Goal: Transaction & Acquisition: Download file/media

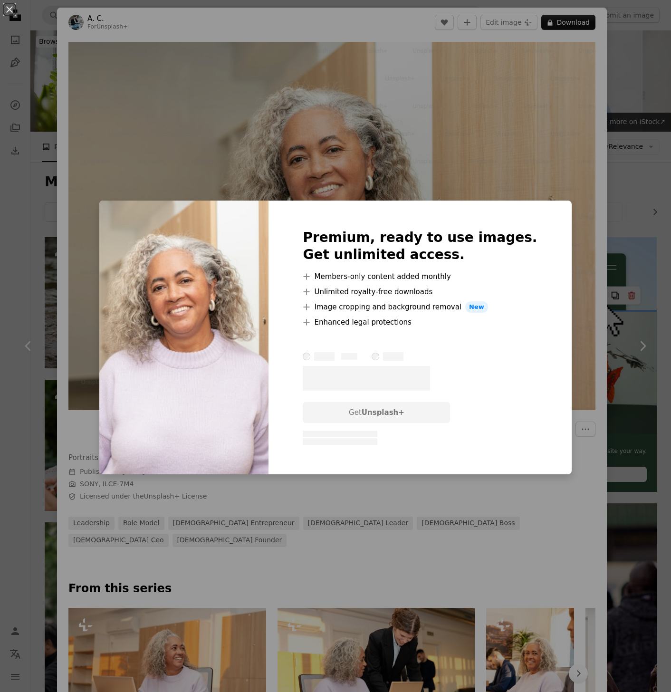
scroll to position [3223, 0]
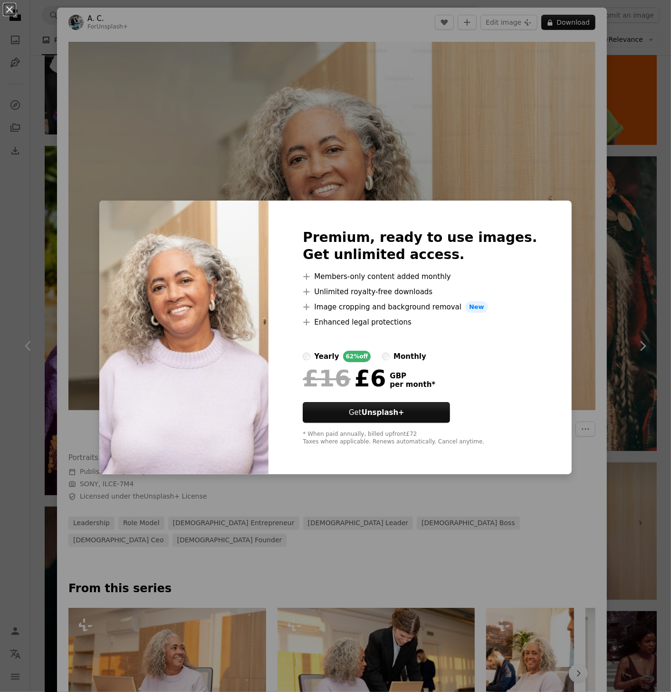
click at [569, 163] on div "An X shape Premium, ready to use images. Get unlimited access. A plus sign Memb…" at bounding box center [335, 346] width 671 height 692
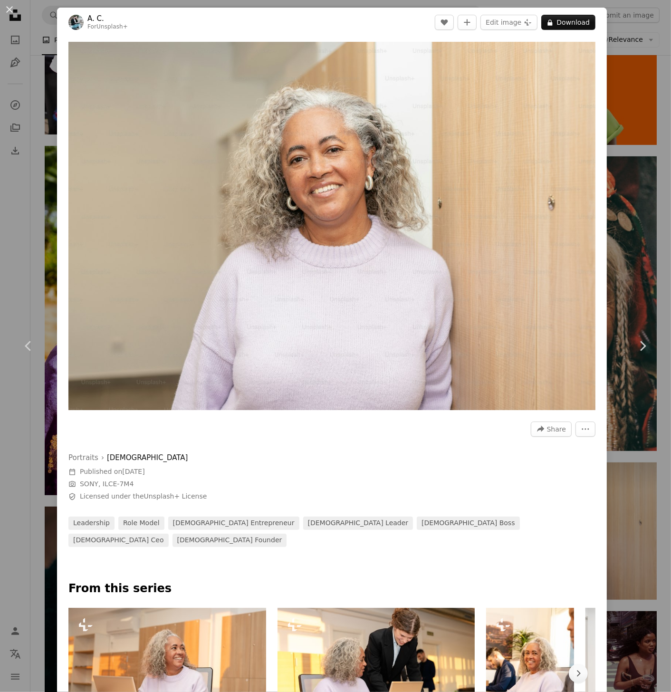
click at [614, 46] on div "An X shape Chevron left Chevron right A. C. For Unsplash+ A heart A plus sign E…" at bounding box center [335, 346] width 671 height 692
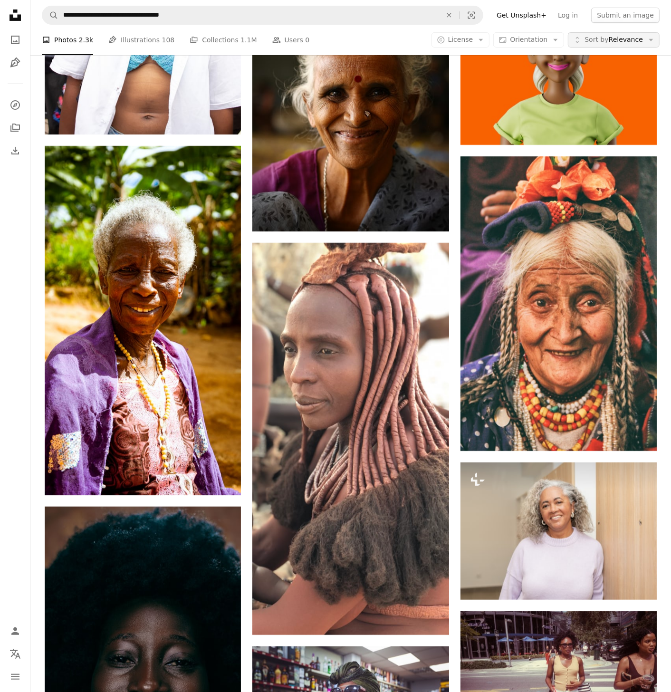
click at [631, 44] on span "Sort by Relevance" at bounding box center [614, 40] width 58 height 10
